Goal: Find specific page/section: Find specific page/section

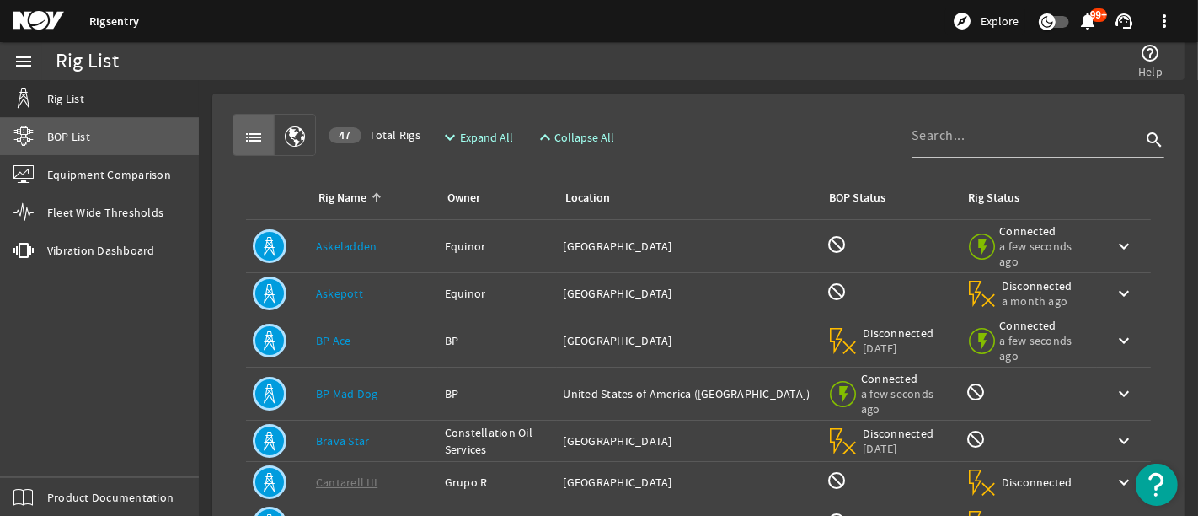
click at [82, 141] on span "BOP List" at bounding box center [68, 136] width 43 height 17
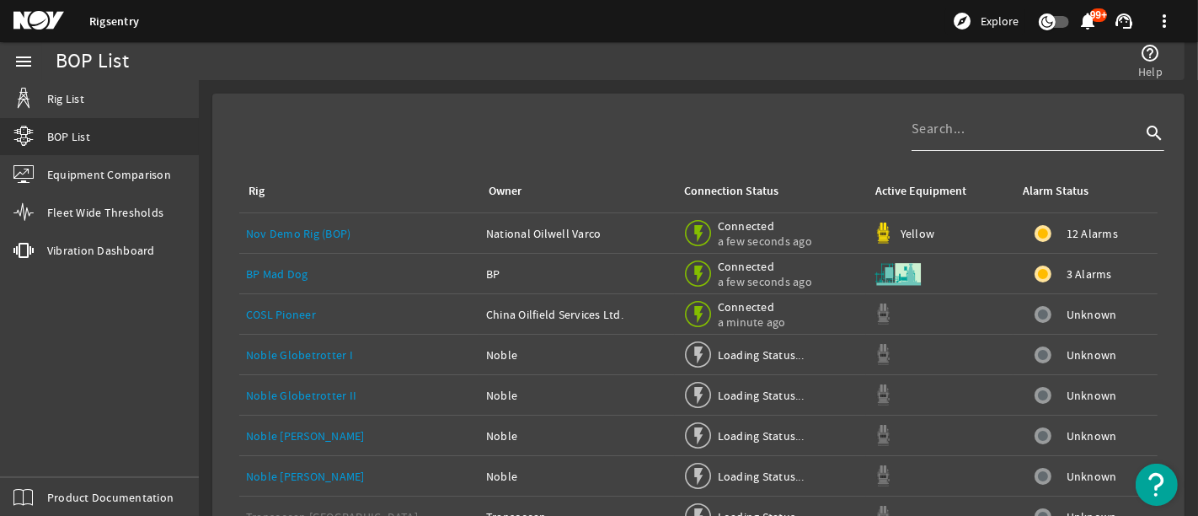
click at [994, 137] on input at bounding box center [1026, 129] width 229 height 20
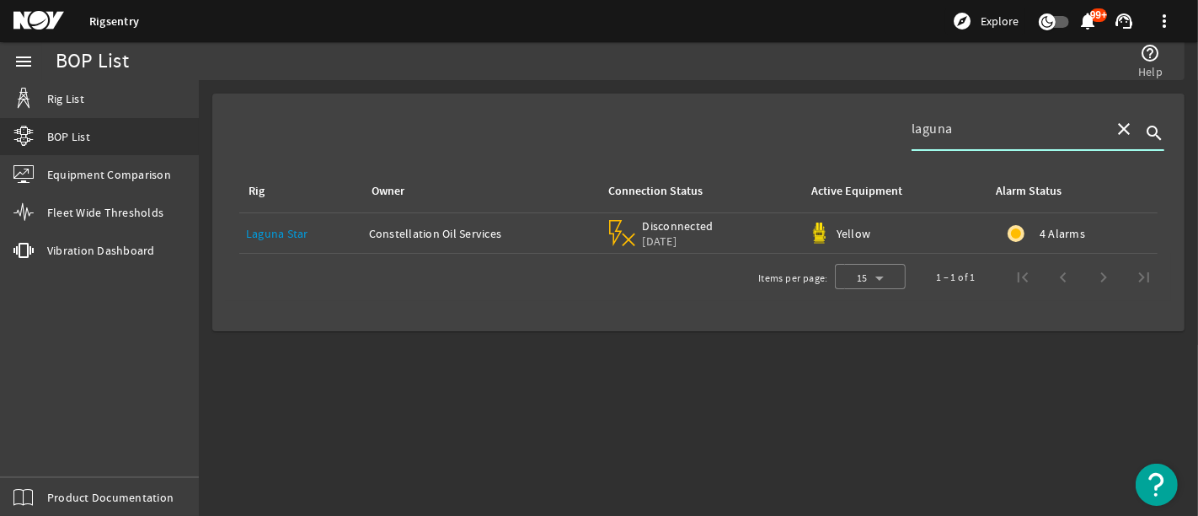
type input "laguna"
click at [285, 234] on link "Laguna Star" at bounding box center [277, 233] width 62 height 15
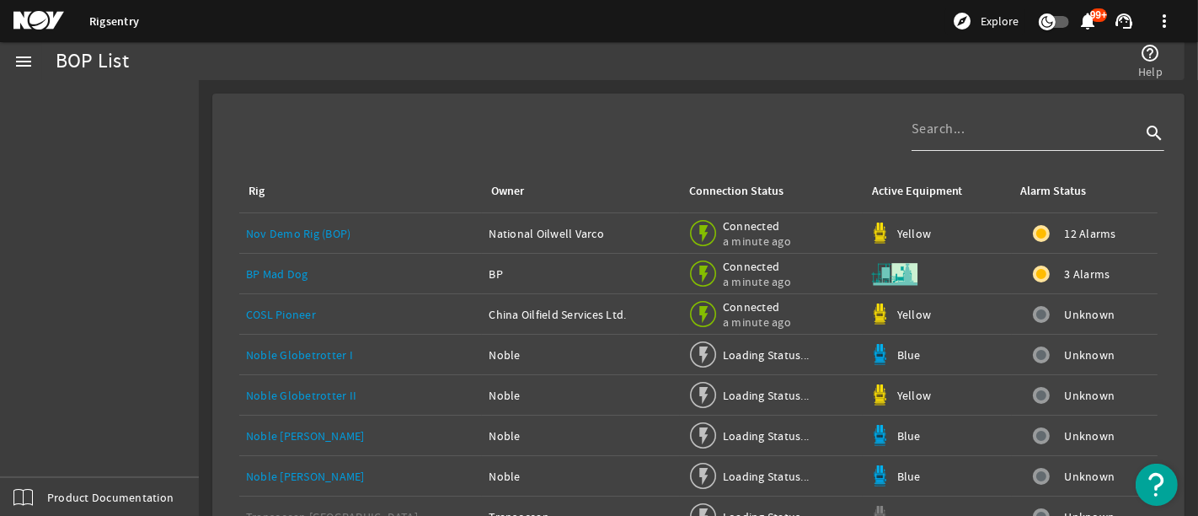
click at [944, 131] on input at bounding box center [1026, 129] width 229 height 20
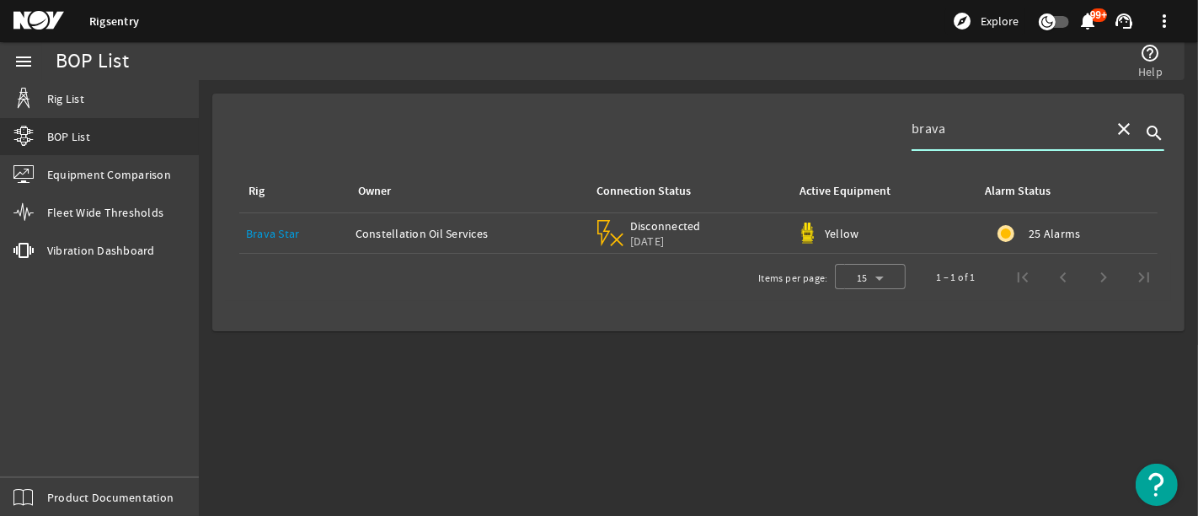
type input "brava"
click at [283, 233] on link "Brava Star" at bounding box center [273, 233] width 54 height 15
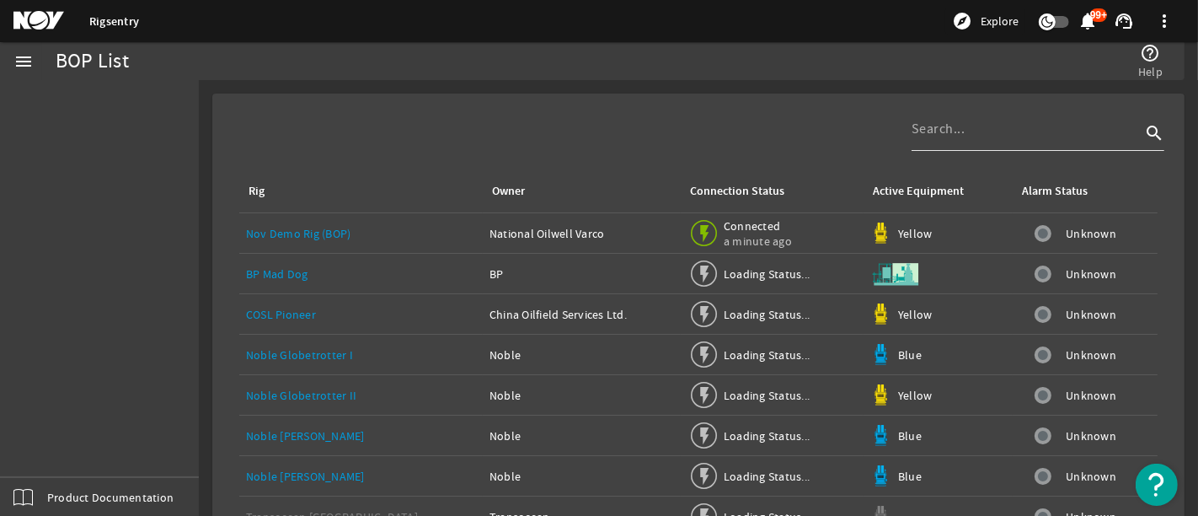
click at [945, 143] on div at bounding box center [1026, 129] width 229 height 44
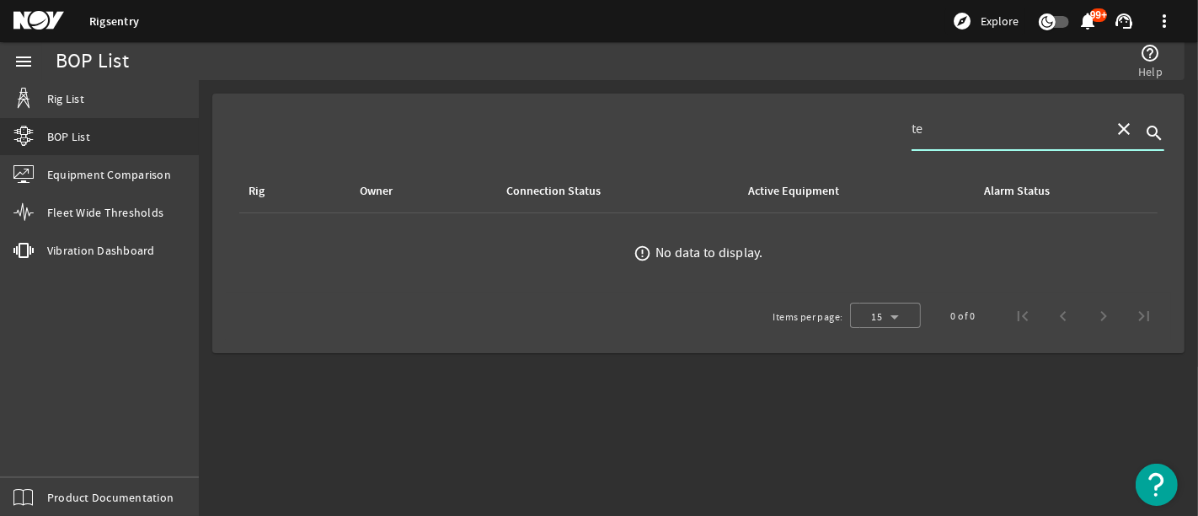
type input "t"
type input "a"
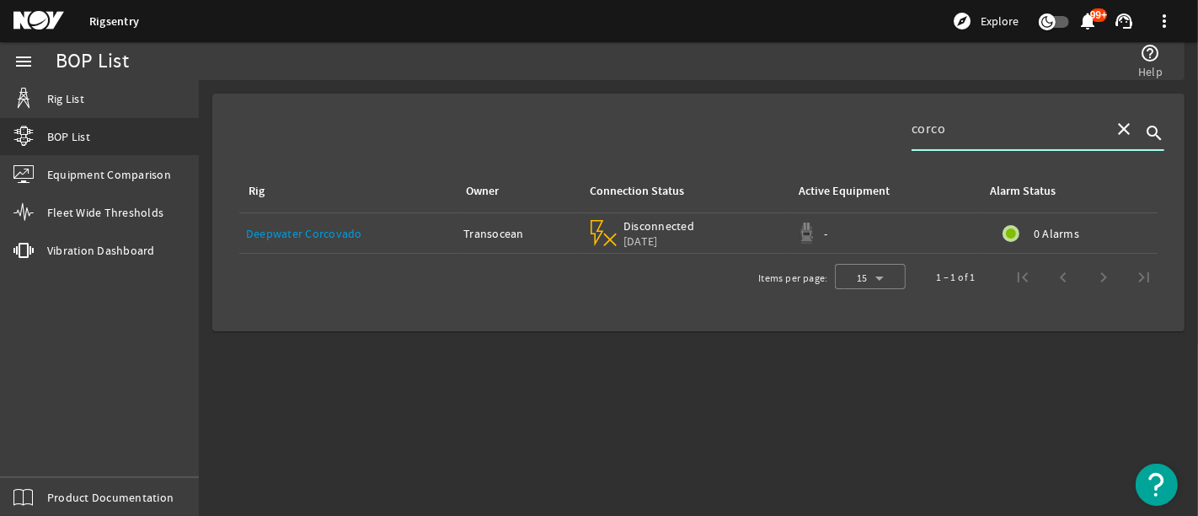
type input "corco"
click at [320, 235] on link "Deepwater Corcovado" at bounding box center [304, 233] width 116 height 15
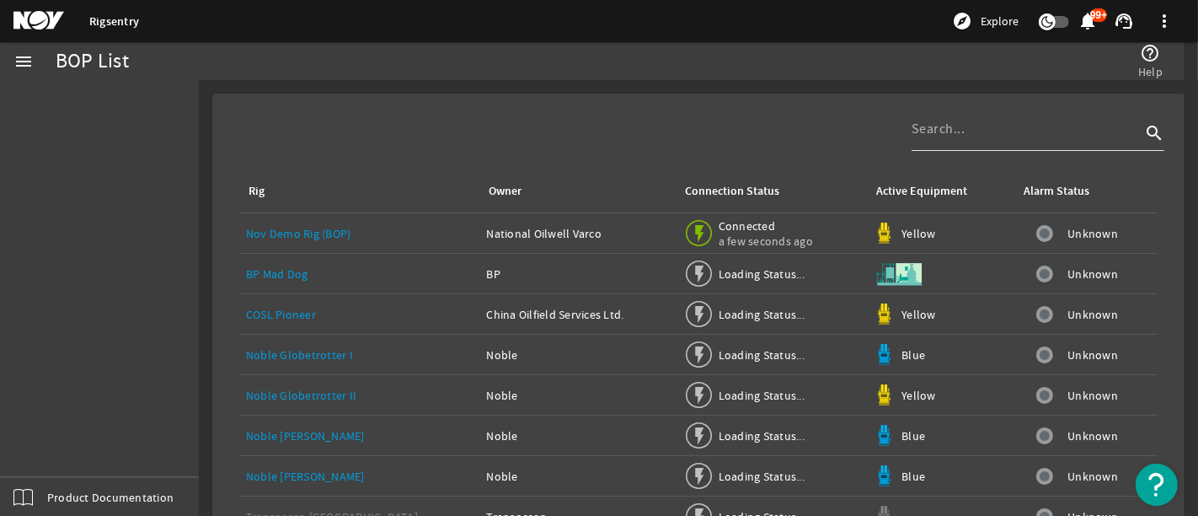
click at [937, 142] on div at bounding box center [1026, 129] width 229 height 44
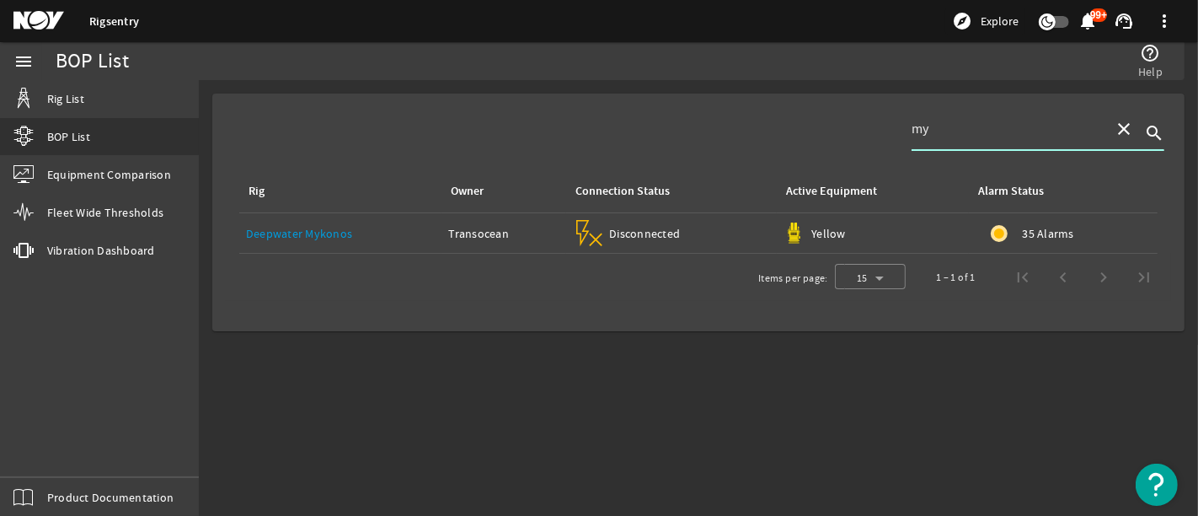
type input "my"
click at [341, 232] on link "Deepwater Mykonos" at bounding box center [299, 233] width 106 height 15
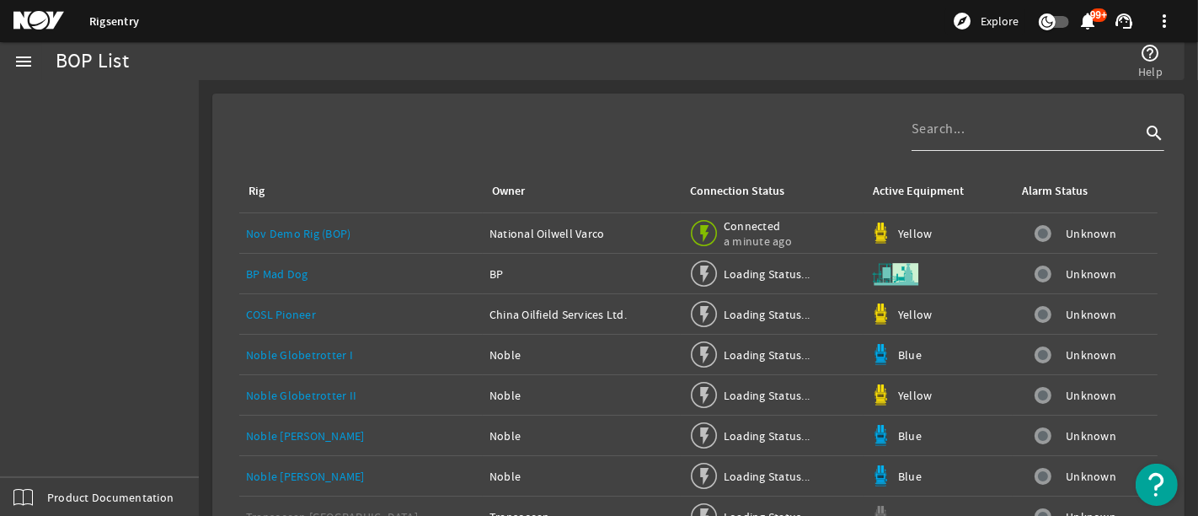
click at [955, 137] on input at bounding box center [1026, 129] width 229 height 20
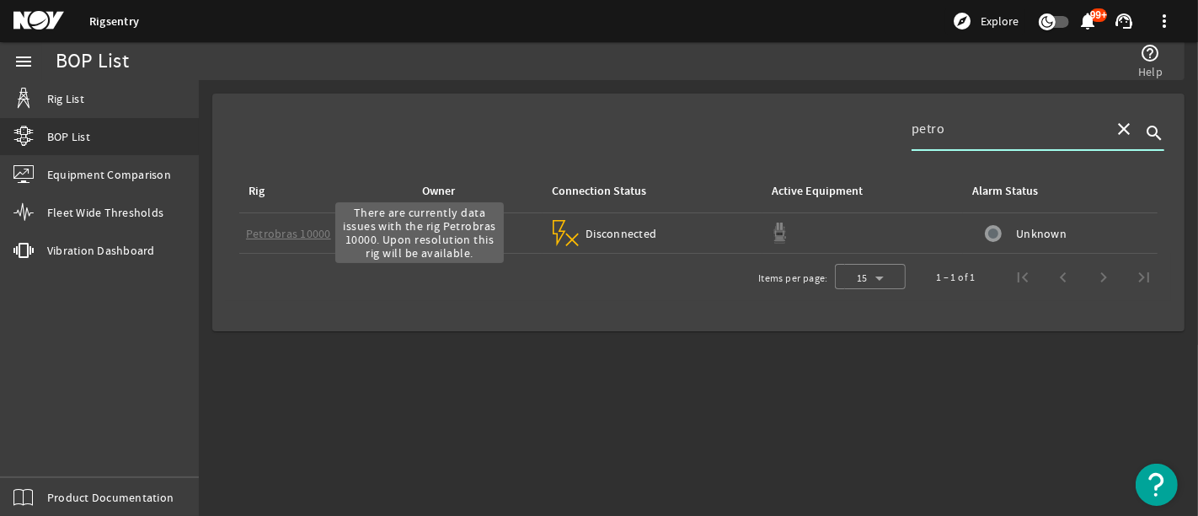
type input "petro"
click at [279, 237] on link "Petrobras 10000" at bounding box center [288, 233] width 85 height 15
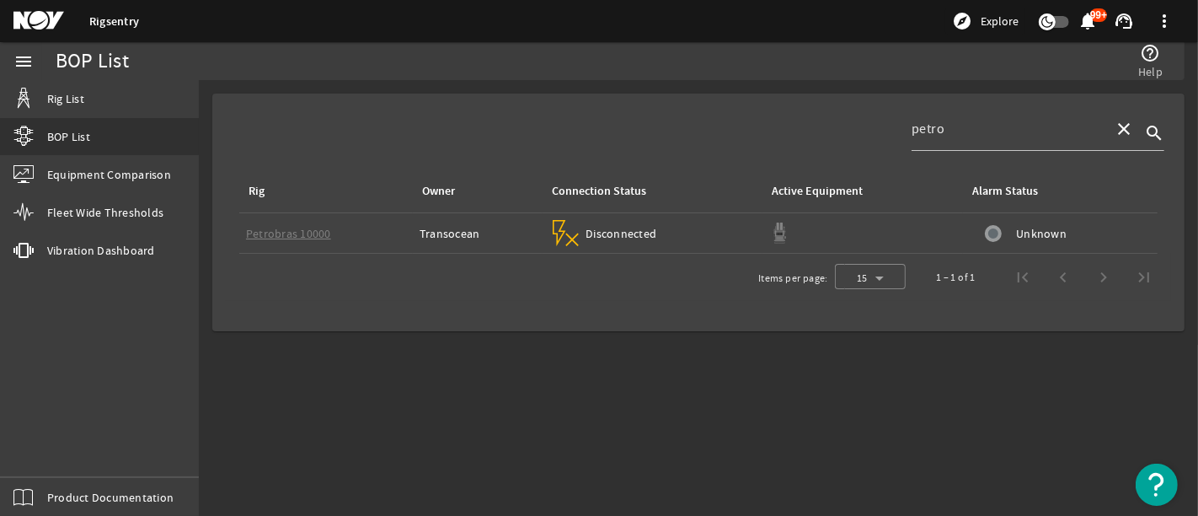
click at [287, 229] on link "Petrobras 10000" at bounding box center [288, 233] width 85 height 15
drag, startPoint x: 966, startPoint y: 134, endPoint x: 839, endPoint y: 133, distance: 126.4
click at [839, 133] on mat-card "petro close search Rig Owner Connection Status Active Equipment Alarm Status Pe…" at bounding box center [698, 213] width 972 height 238
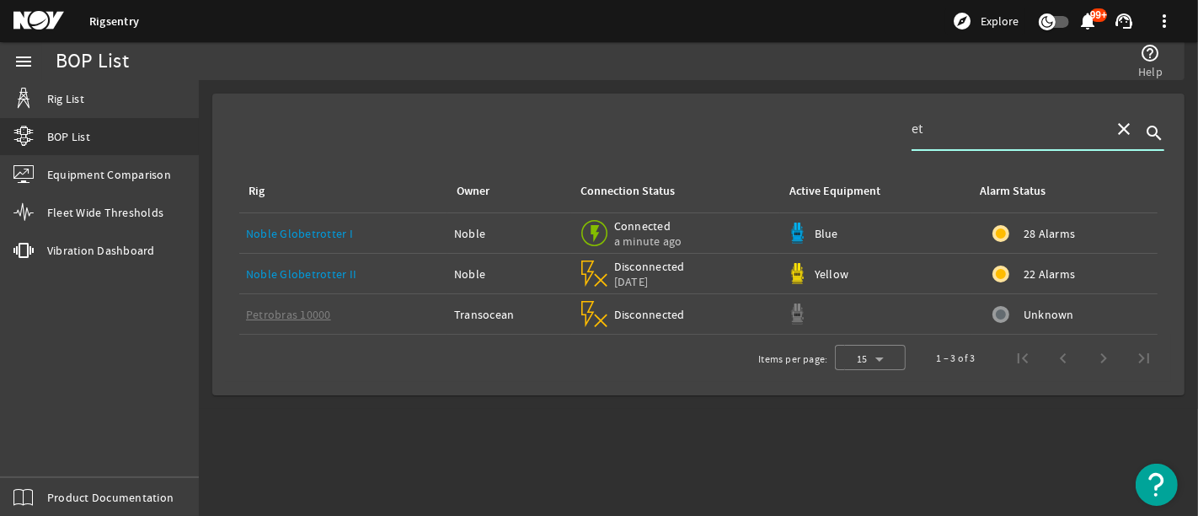
type input "et"
click at [298, 233] on link "Noble Globetrotter I" at bounding box center [299, 233] width 107 height 15
